Goal: Check status: Check status

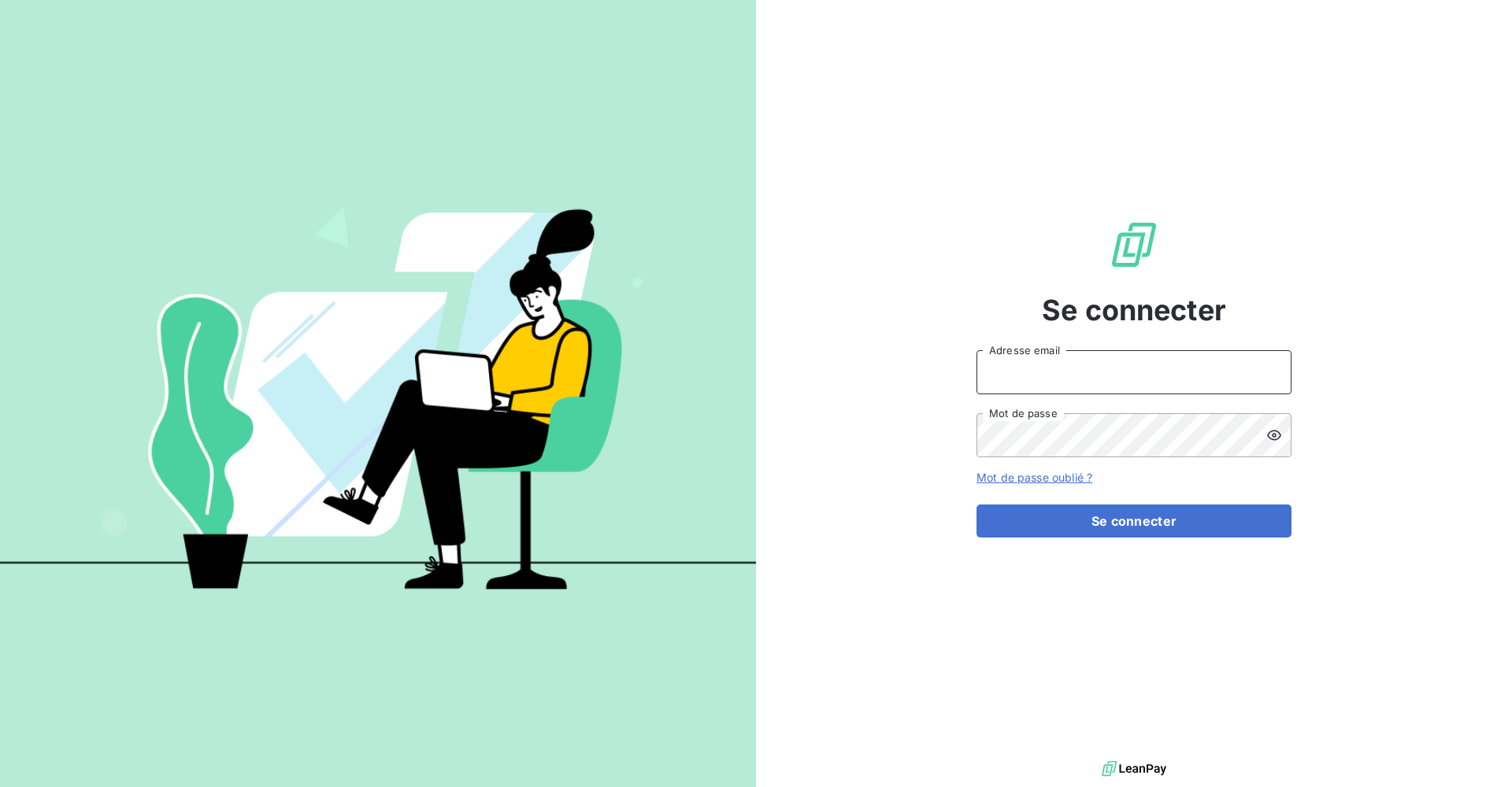
click at [520, 373] on input "Adresse email" at bounding box center [1134, 372] width 315 height 44
type input "[PERSON_NAME][EMAIL_ADDRESS][DOMAIN_NAME]"
click at [520, 373] on button "Se connecter" at bounding box center [1134, 521] width 315 height 33
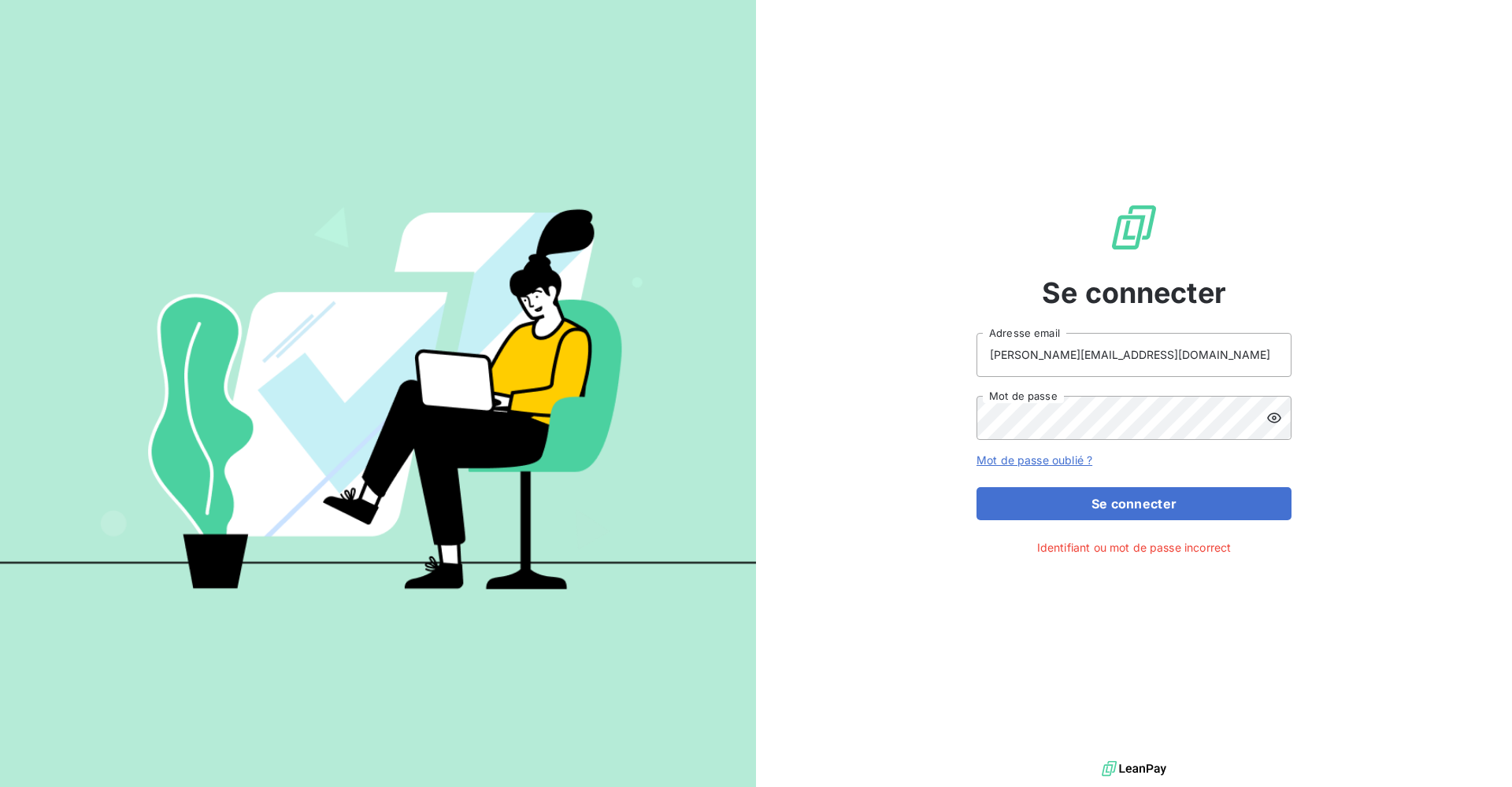
click at [520, 373] on icon at bounding box center [1275, 418] width 16 height 16
click at [520, 373] on button "Se connecter" at bounding box center [1134, 504] width 315 height 33
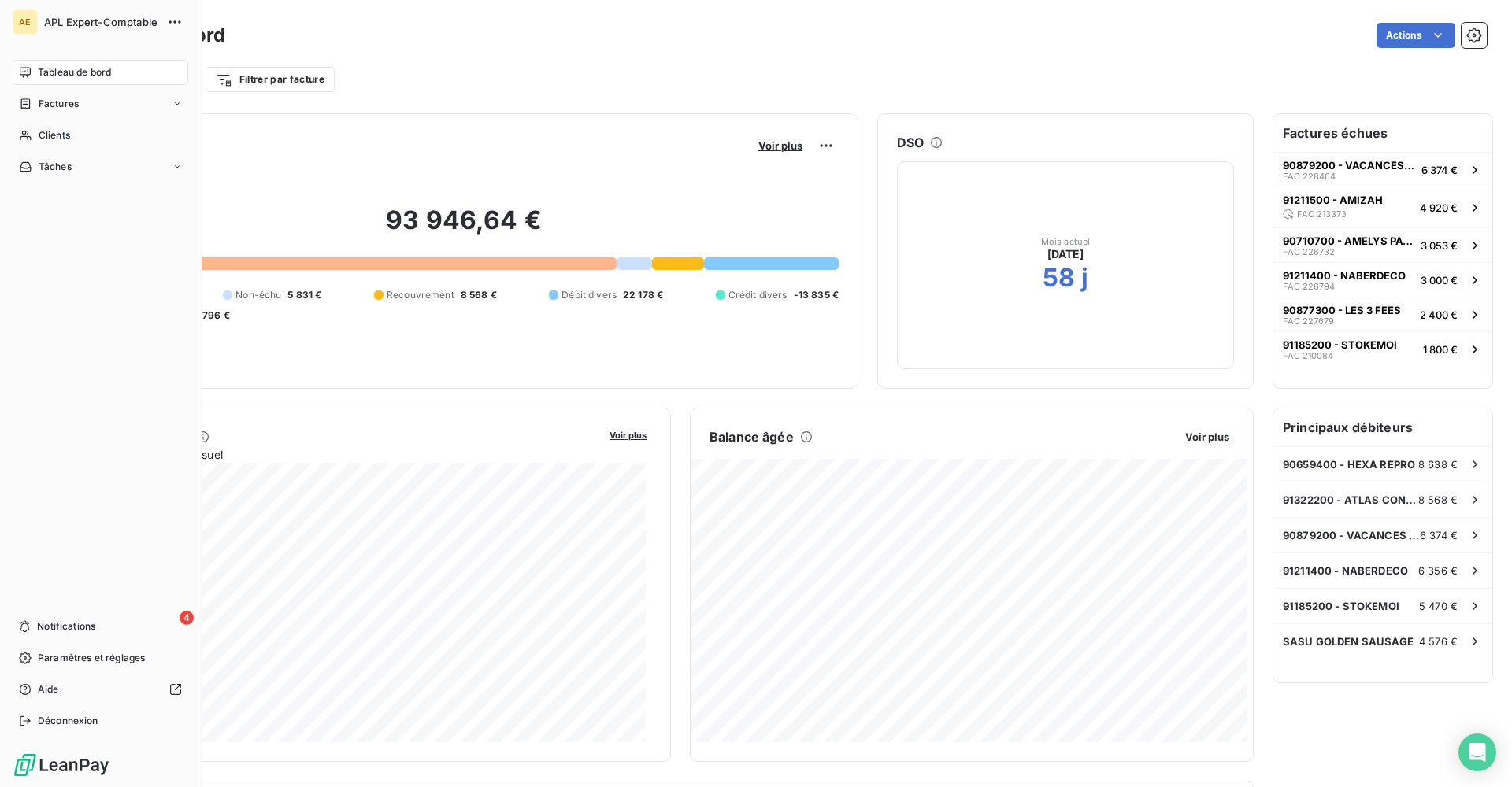
click at [41, 141] on span "Clients" at bounding box center [55, 135] width 31 height 15
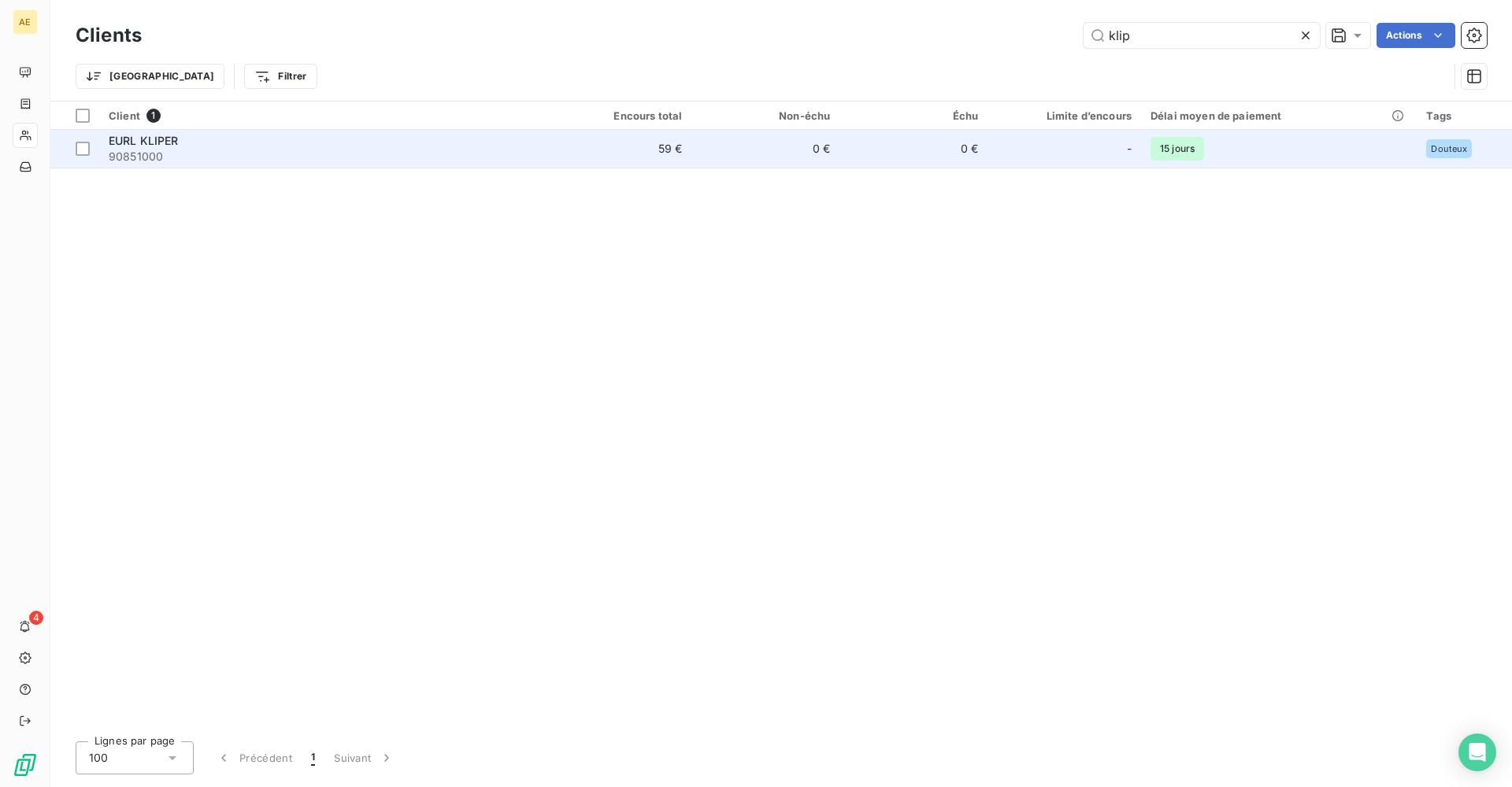
type input "klip"
click at [193, 156] on span "90851000" at bounding box center [320, 156] width 425 height 16
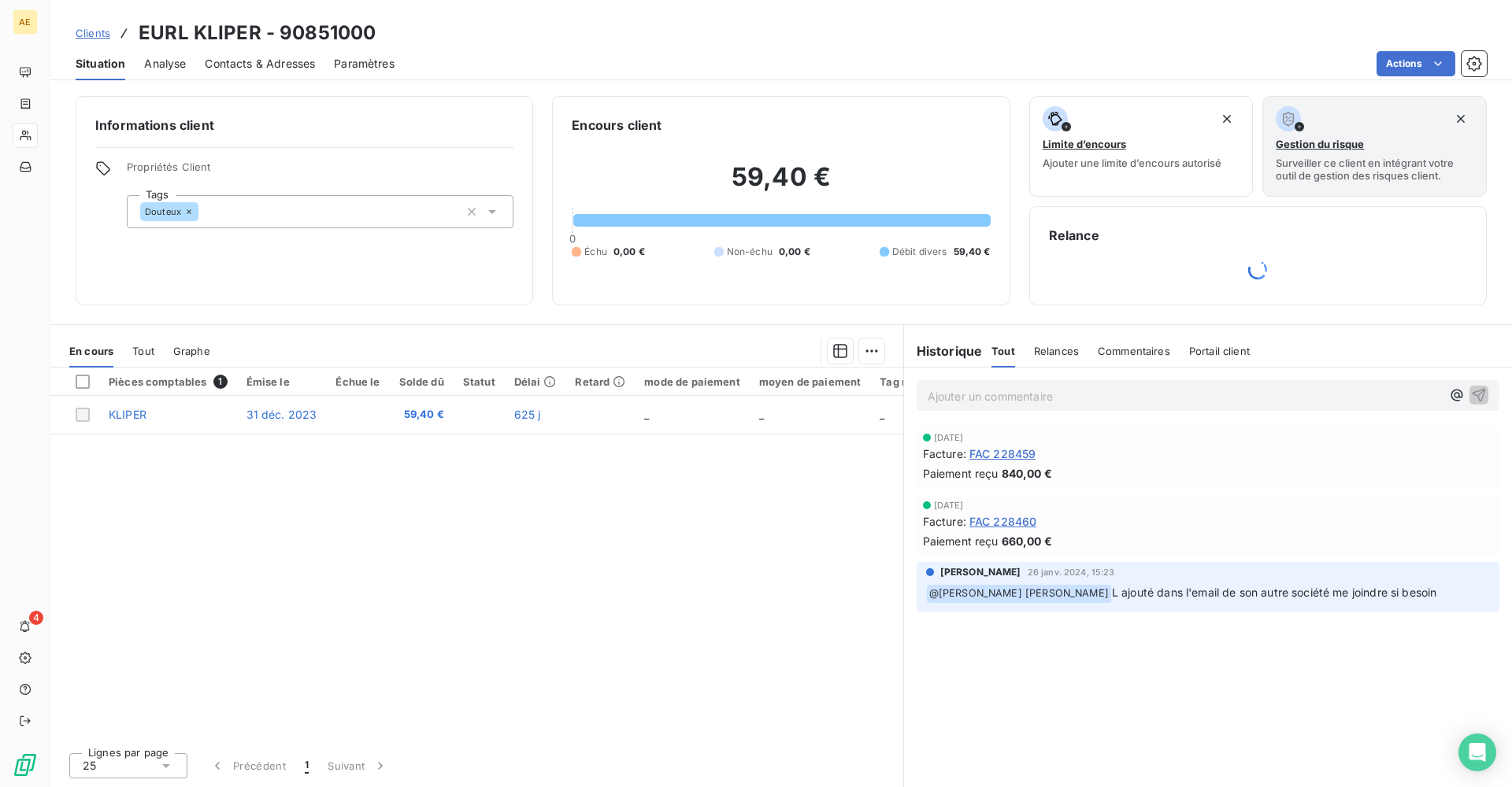
click at [144, 351] on span "Tout" at bounding box center [143, 351] width 22 height 13
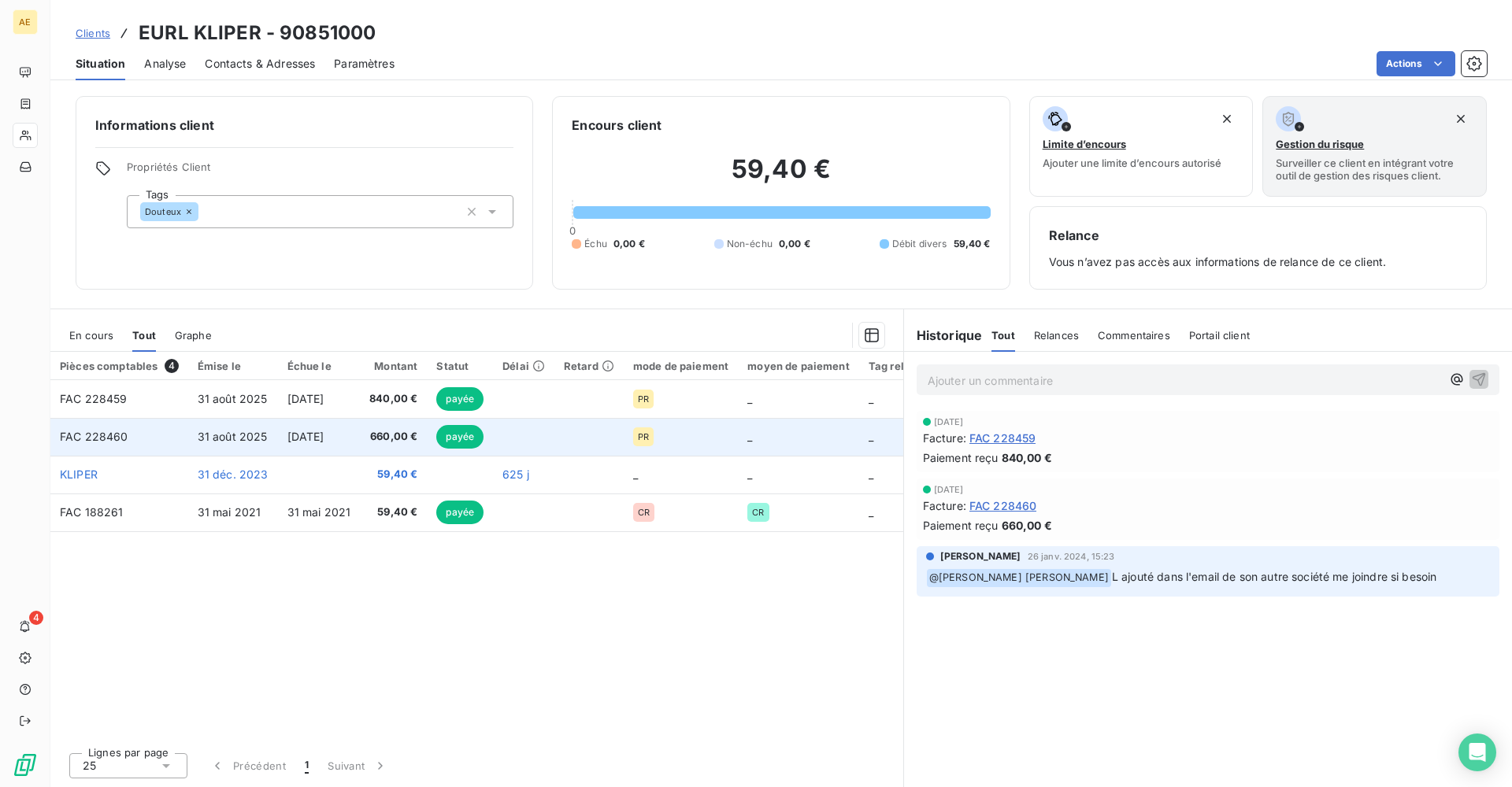
click at [303, 373] on span "[DATE]" at bounding box center [306, 436] width 37 height 14
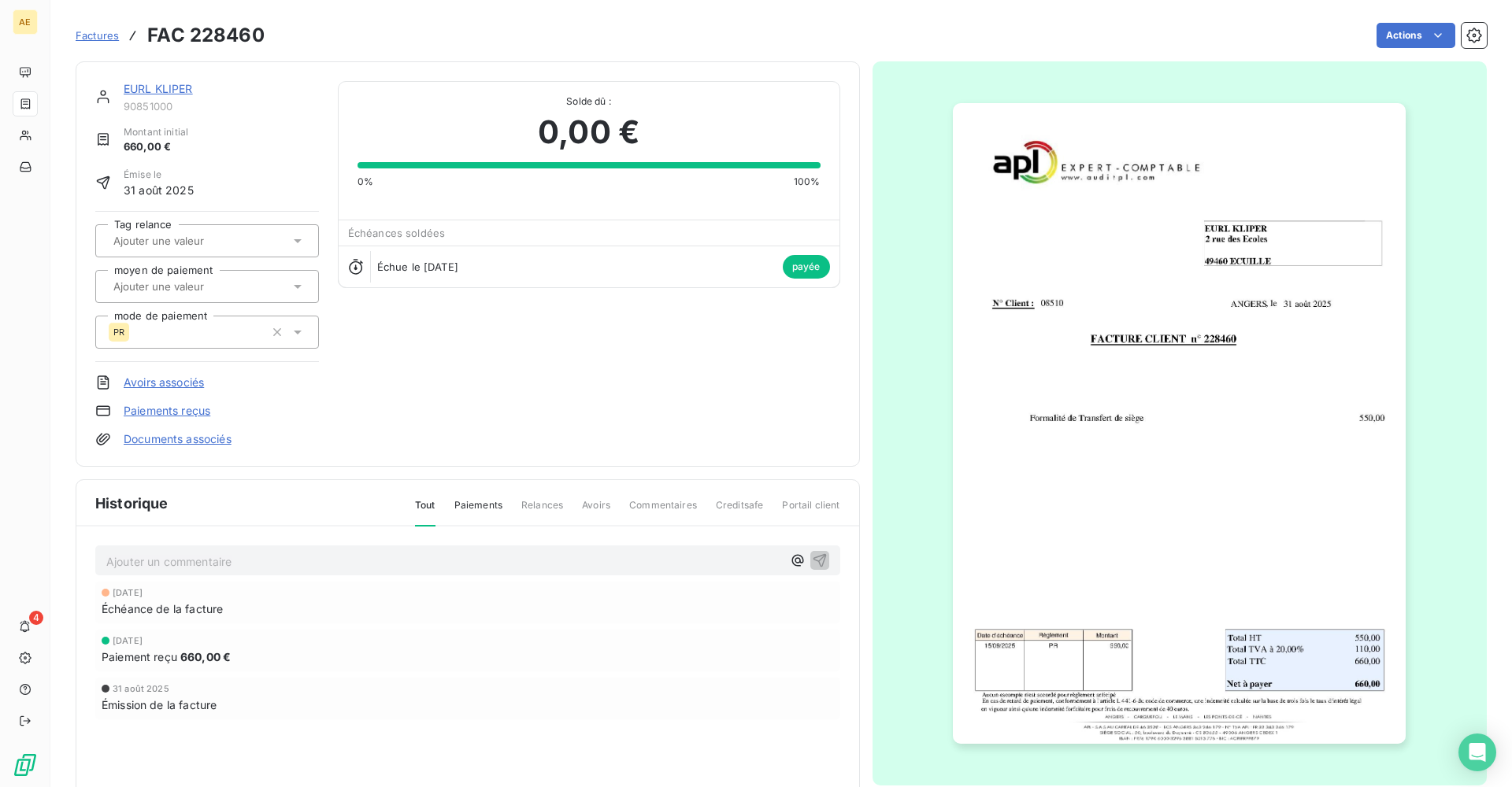
click at [84, 35] on span "Factures" at bounding box center [97, 35] width 43 height 13
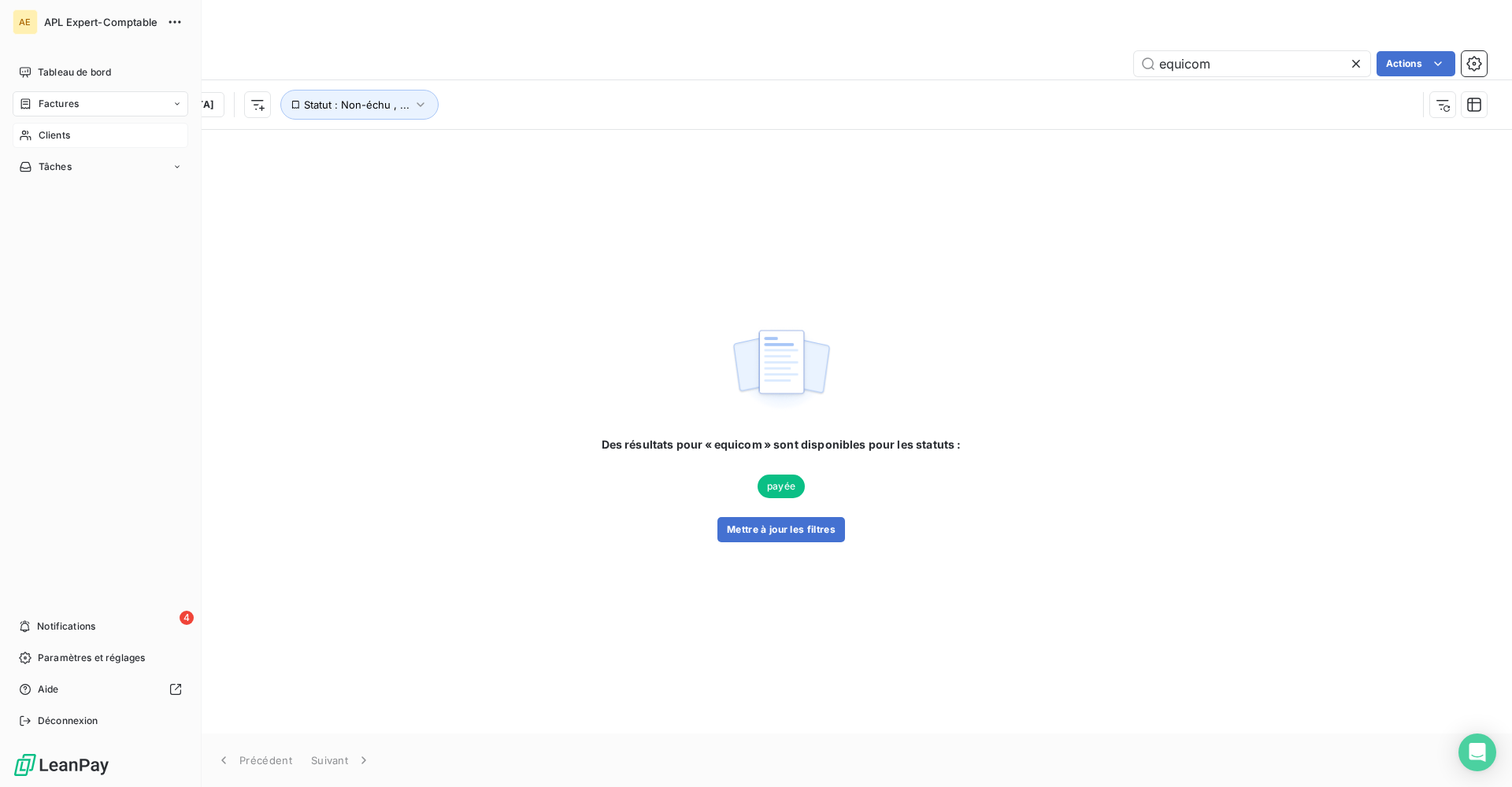
click at [39, 131] on span "Clients" at bounding box center [55, 135] width 31 height 15
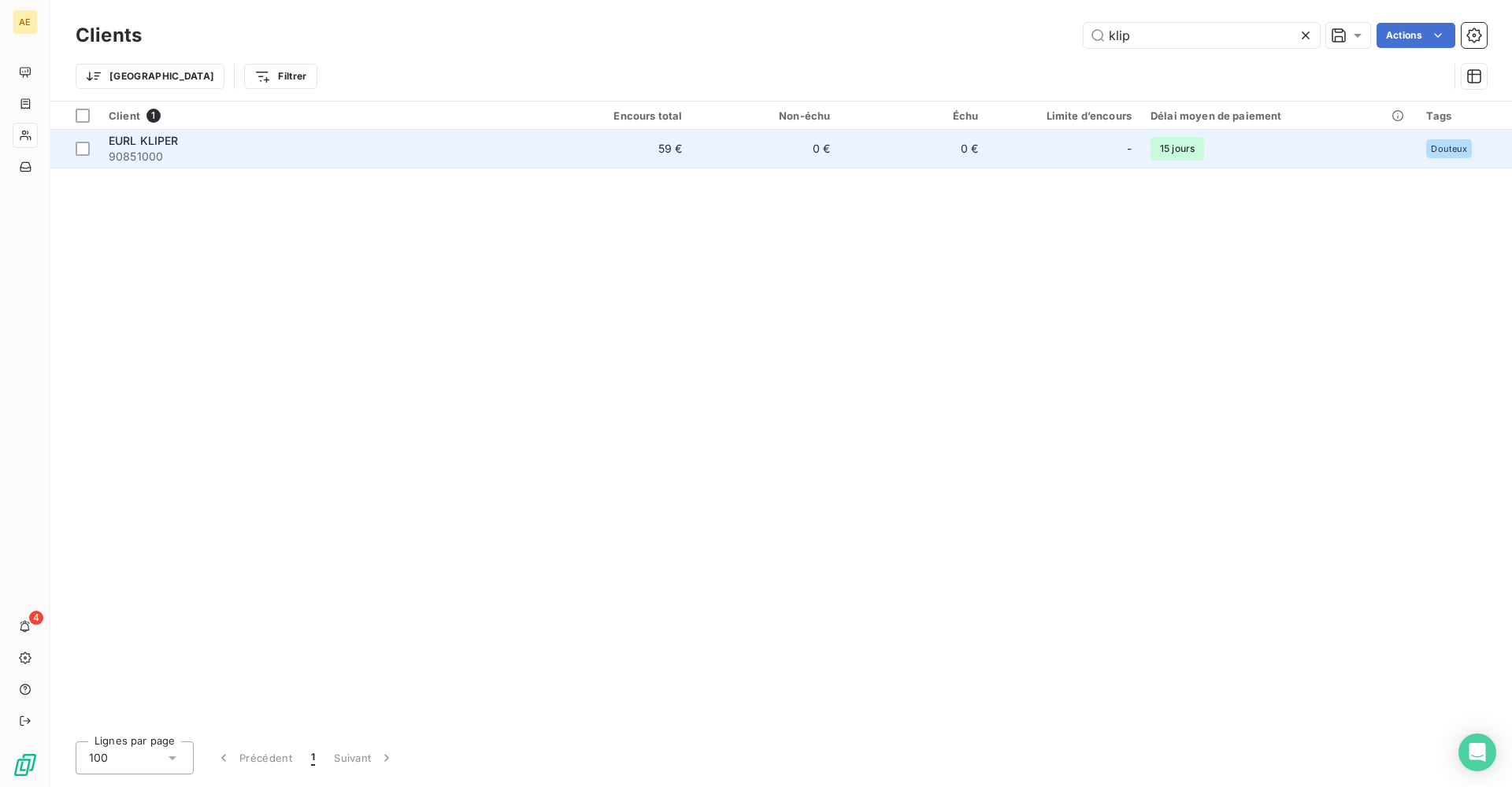
click at [337, 136] on div "EURL KLIPER" at bounding box center [320, 141] width 425 height 16
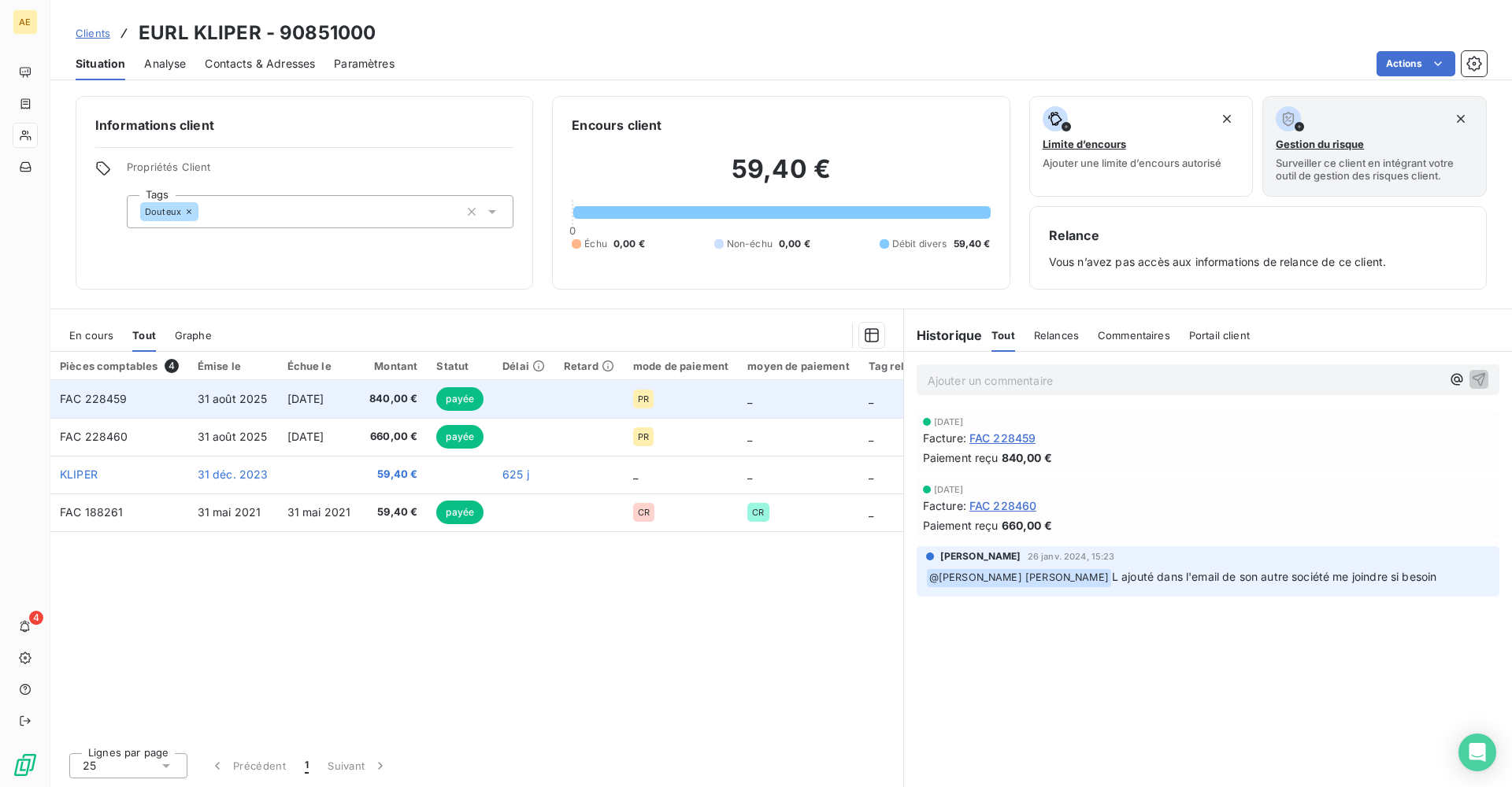
click at [248, 373] on span "31 août 2025" at bounding box center [232, 399] width 70 height 14
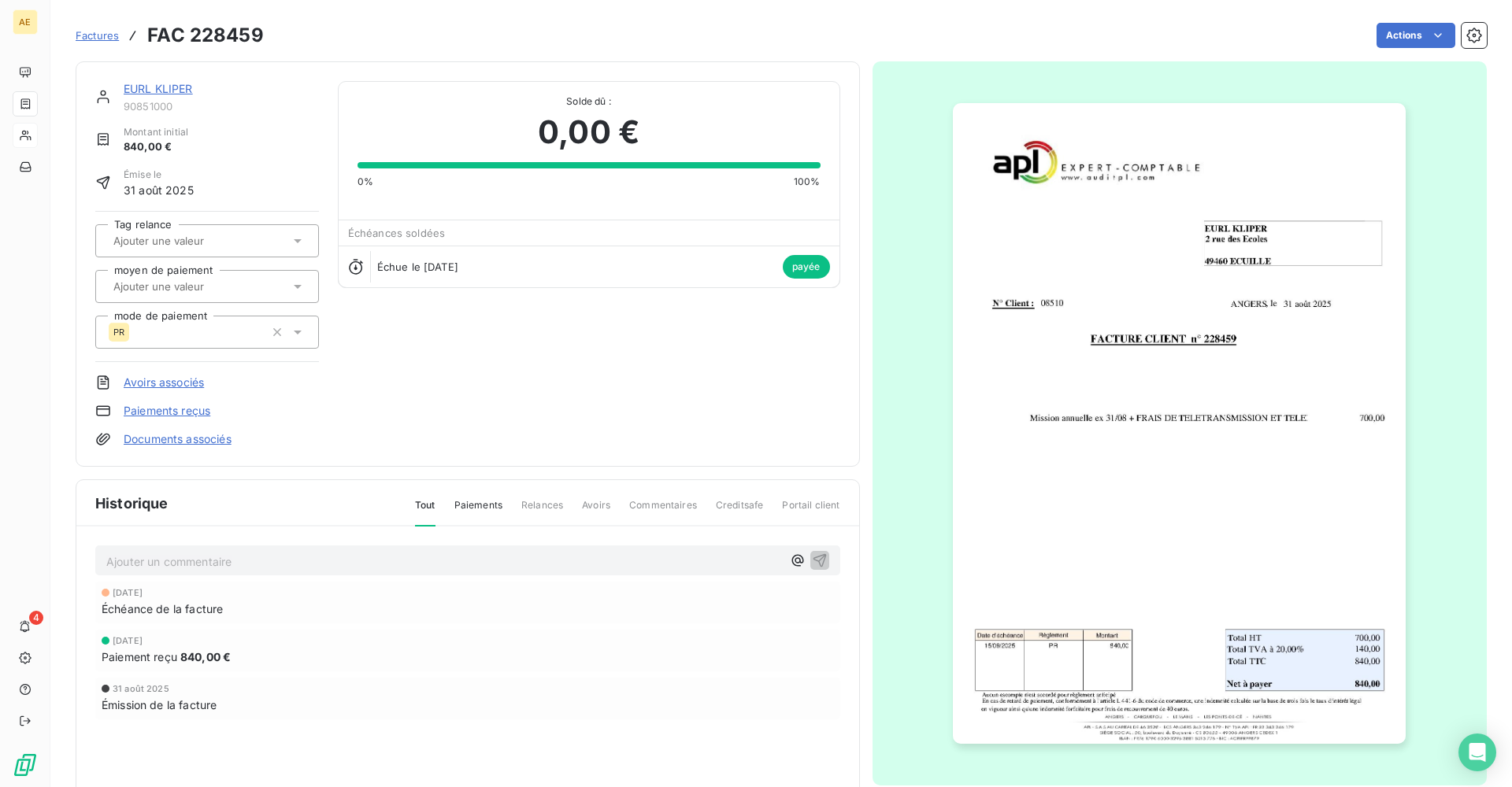
click at [95, 35] on span "Factures" at bounding box center [97, 35] width 43 height 13
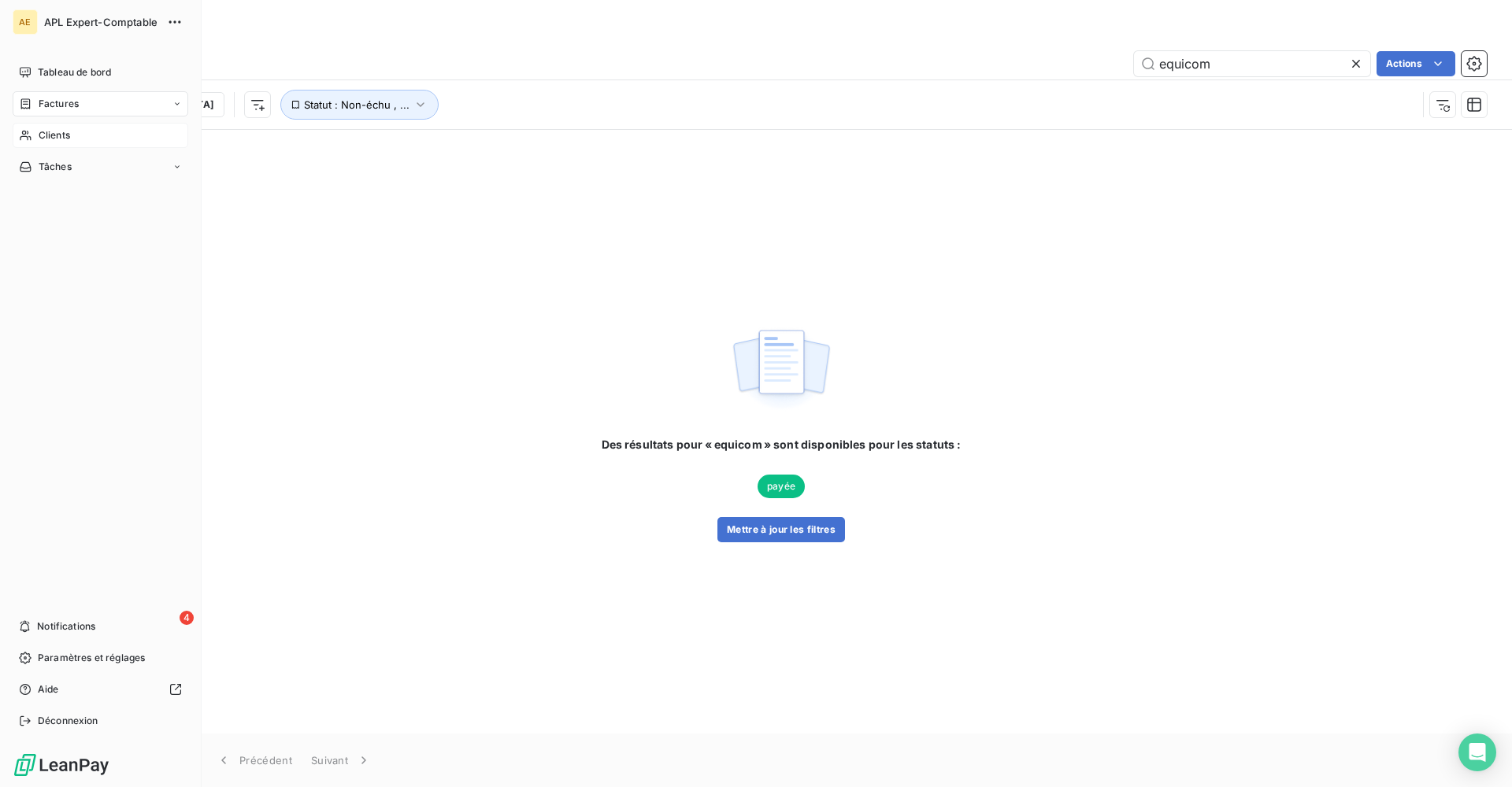
click at [93, 135] on div "Clients" at bounding box center [101, 136] width 176 height 25
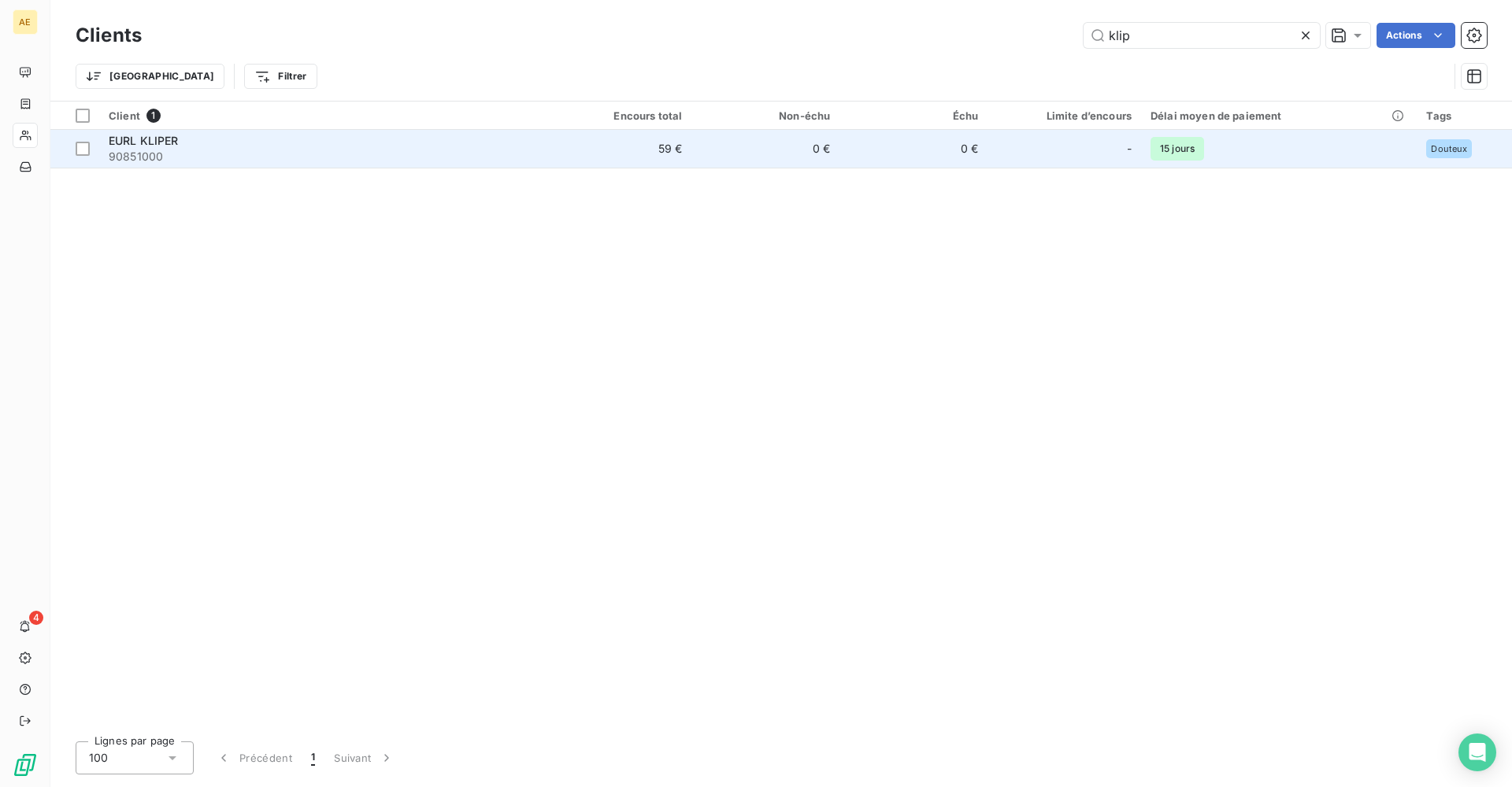
click at [433, 163] on span "90851000" at bounding box center [320, 156] width 425 height 16
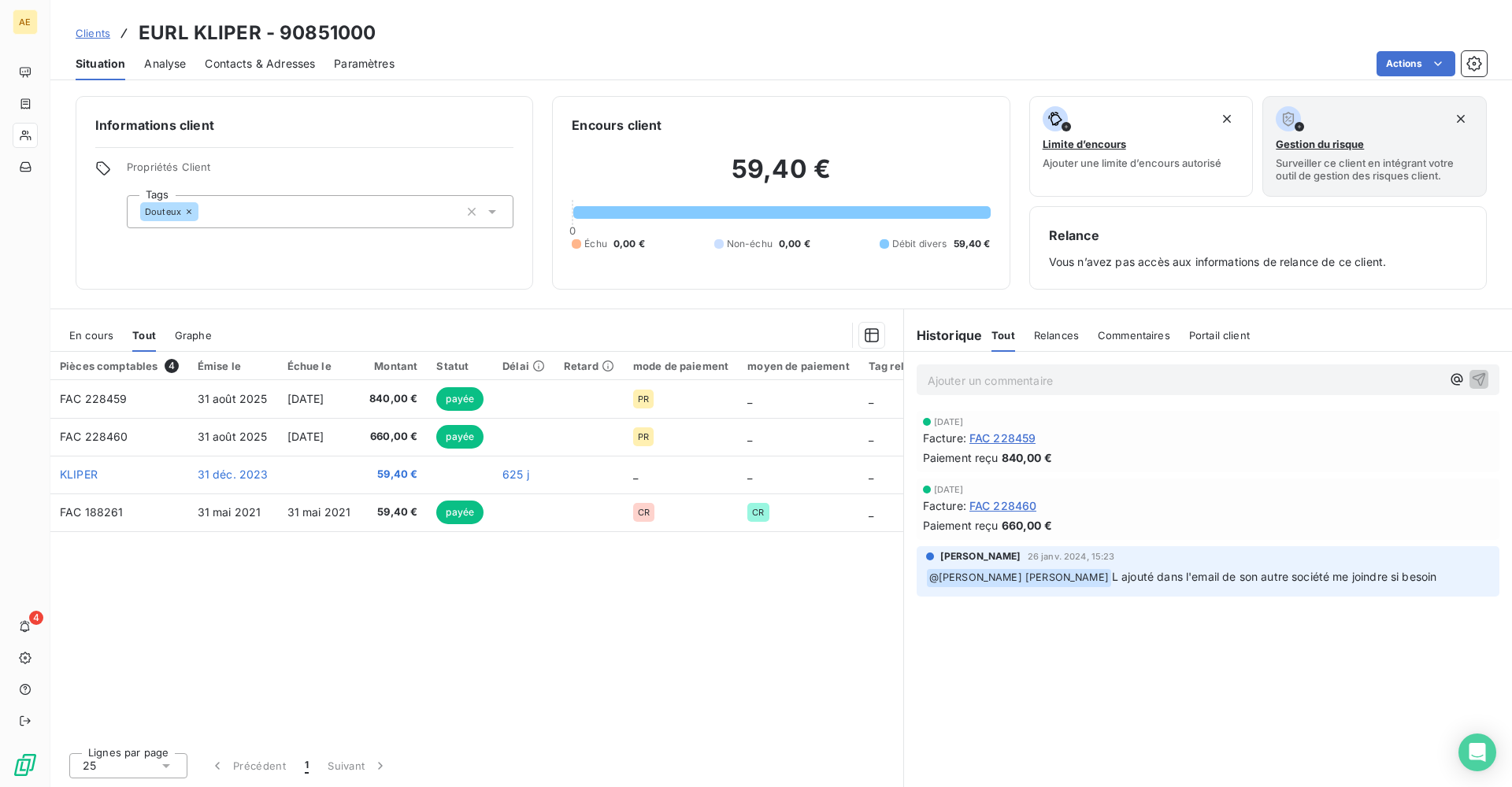
click at [173, 66] on span "Analyse" at bounding box center [165, 63] width 42 height 16
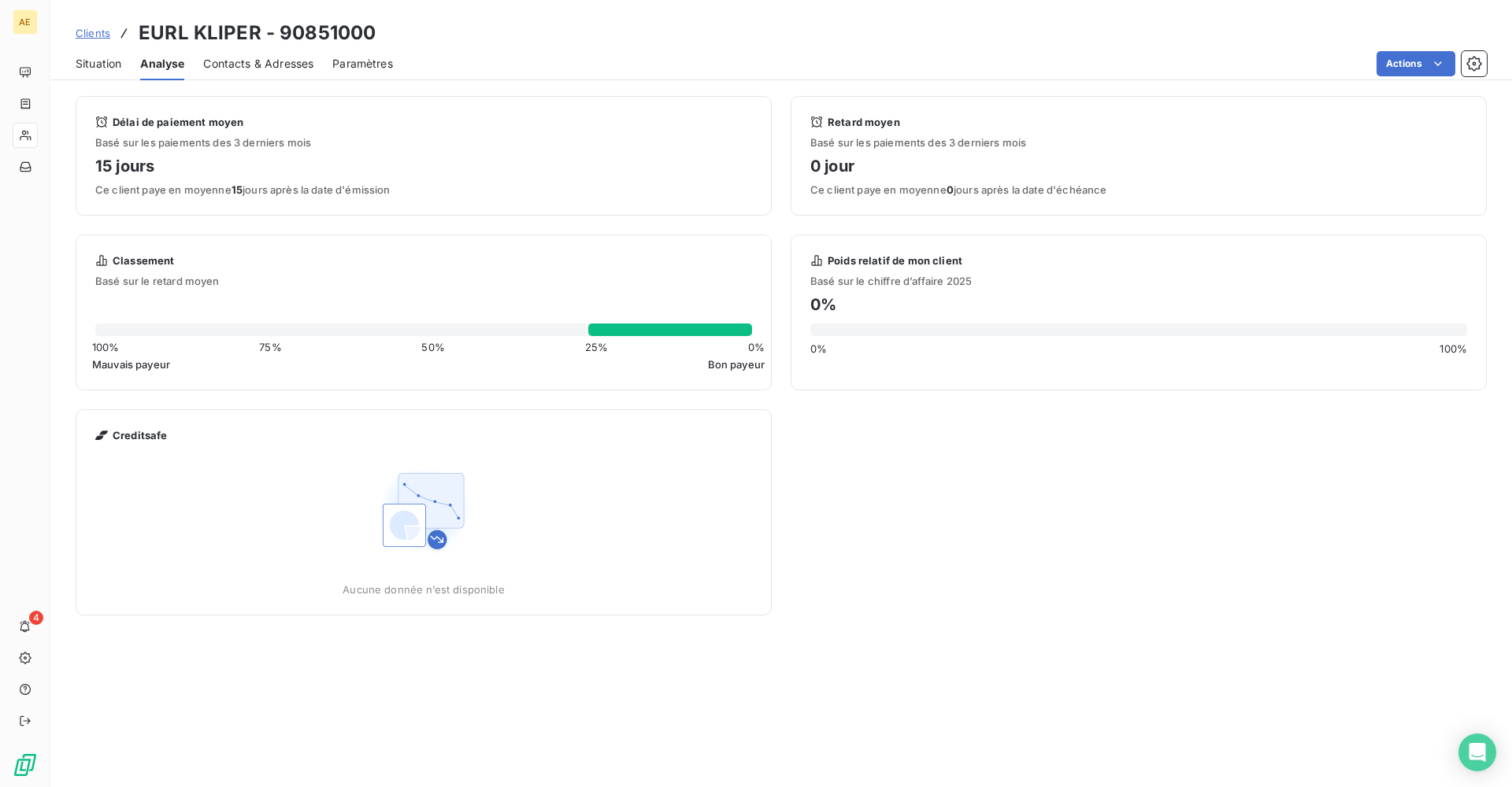
click at [116, 56] on span "Situation" at bounding box center [98, 63] width 46 height 16
